Goal: Find specific page/section: Find specific page/section

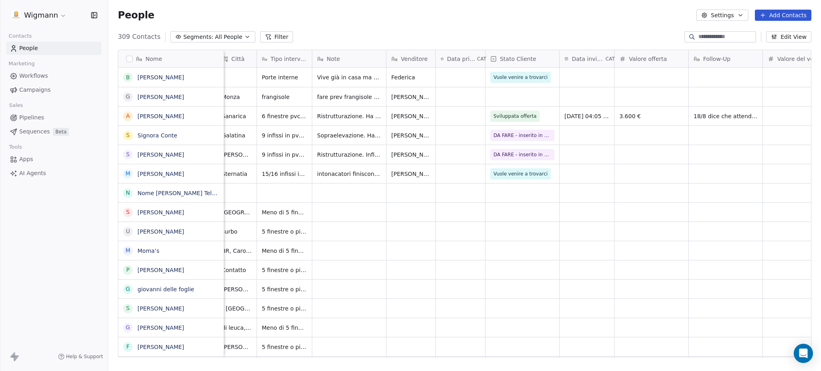
scroll to position [0, 170]
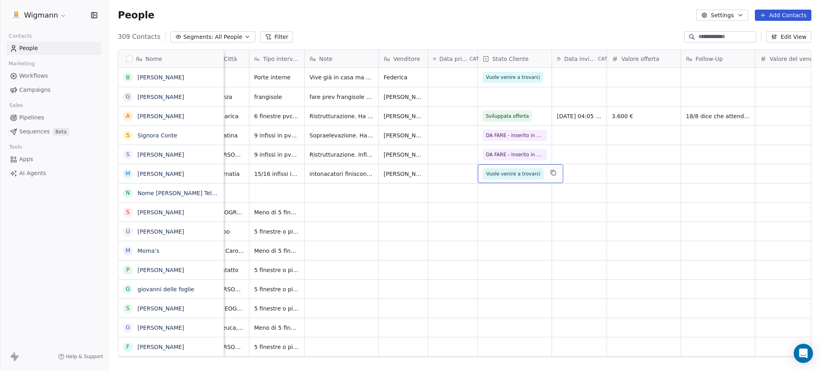
click at [527, 174] on span "Vuole venire a trovarci" at bounding box center [513, 174] width 54 height 8
click at [512, 170] on span "Vuole venire a trovarci" at bounding box center [513, 174] width 54 height 8
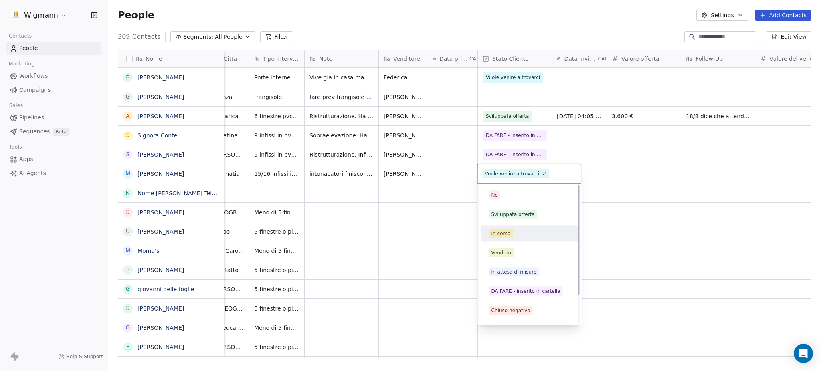
scroll to position [35, 0]
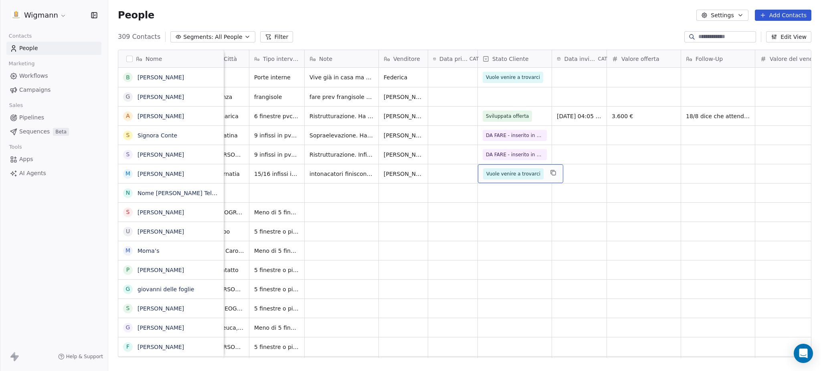
click at [549, 331] on html "Wigmann Contacts People Marketing Workflows Campaigns Sales Pipelines Sequences…" at bounding box center [410, 185] width 821 height 371
click at [498, 177] on span "Vuole venire a trovarci" at bounding box center [513, 174] width 54 height 8
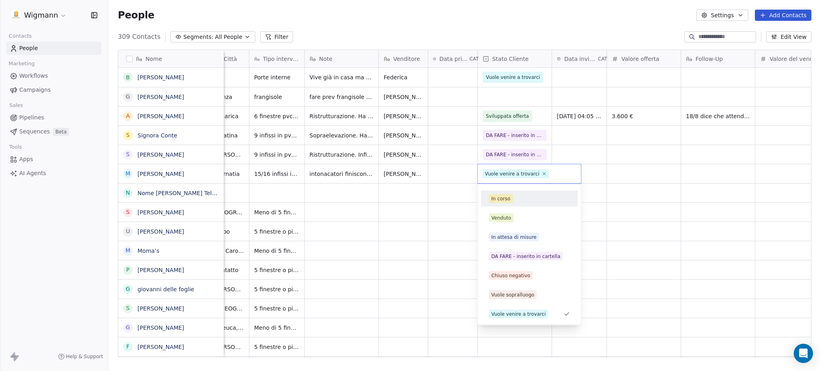
scroll to position [0, 0]
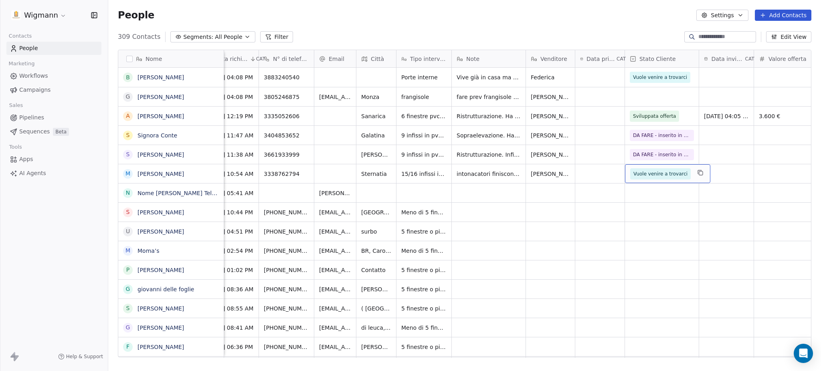
drag, startPoint x: 442, startPoint y: 354, endPoint x: 381, endPoint y: 337, distance: 62.9
click at [373, 340] on html "Wigmann Contacts People Marketing Workflows Campaigns Sales Pipelines Sequences…" at bounding box center [410, 185] width 821 height 371
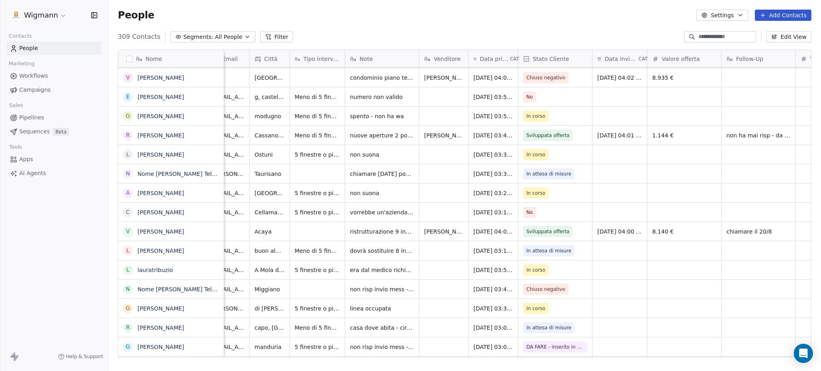
scroll to position [0, 140]
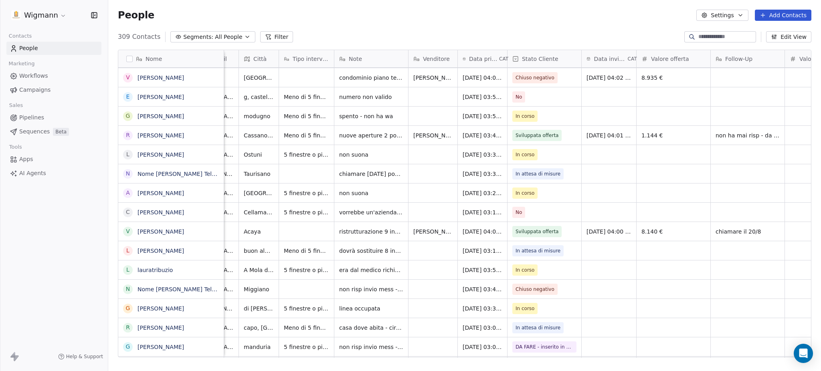
click at [39, 115] on span "Pipelines" at bounding box center [31, 117] width 25 height 8
click at [282, 38] on button "Filter" at bounding box center [276, 36] width 33 height 11
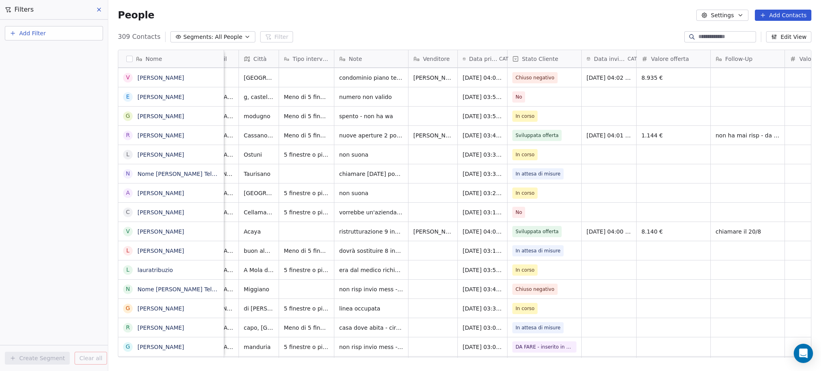
click at [36, 30] on span "Add Filter" at bounding box center [32, 33] width 26 height 8
click at [42, 50] on span "Contact properties" at bounding box center [39, 52] width 52 height 8
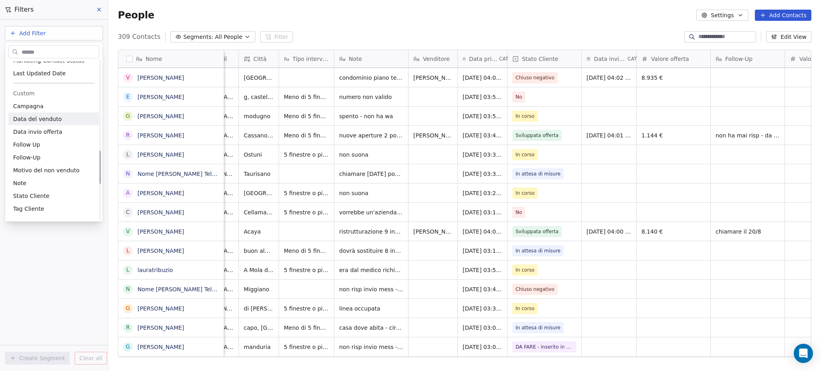
scroll to position [427, 0]
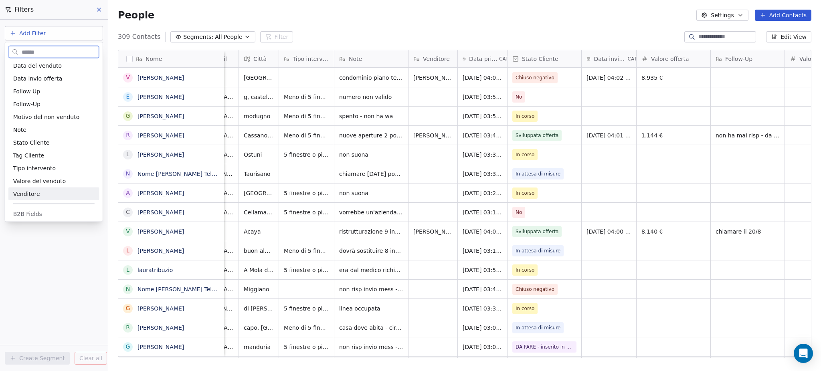
click at [30, 196] on span "Venditore" at bounding box center [26, 194] width 27 height 8
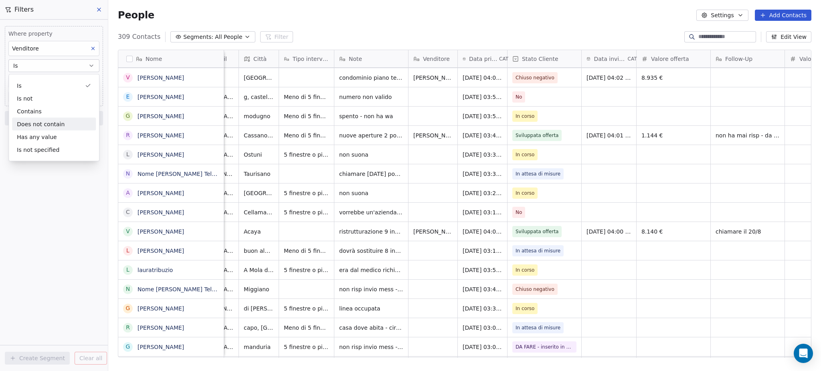
click at [77, 67] on button "Is" at bounding box center [53, 65] width 91 height 13
click at [45, 83] on input at bounding box center [54, 82] width 90 height 12
type input "********"
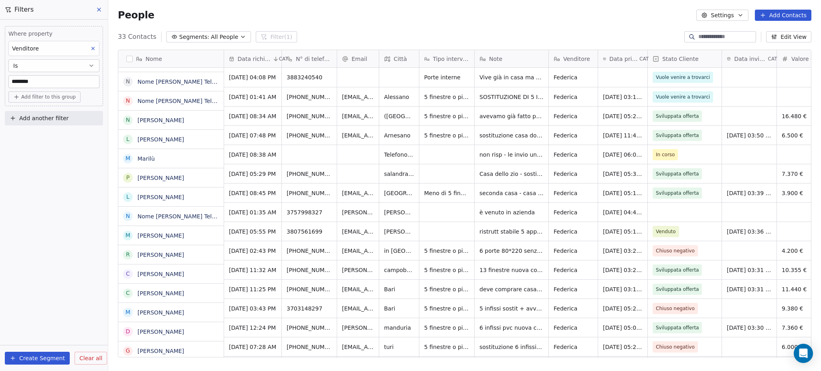
scroll to position [0, 0]
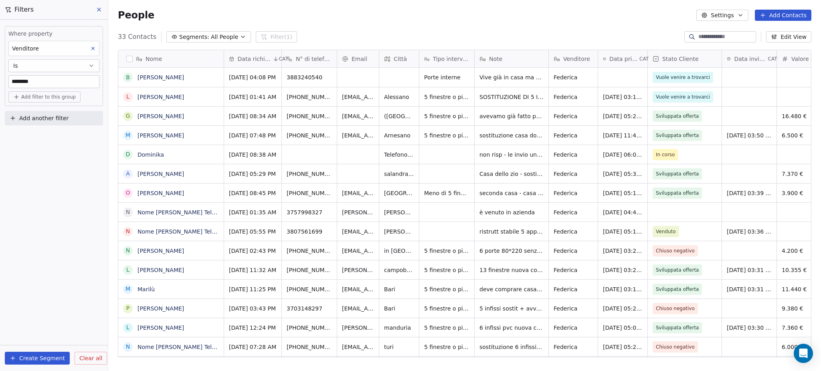
click at [85, 357] on span "Clear all" at bounding box center [90, 358] width 23 height 8
